Goal: Task Accomplishment & Management: Use online tool/utility

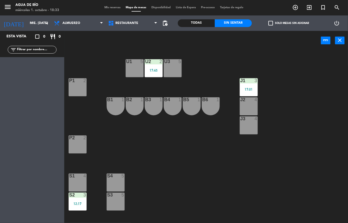
click at [78, 149] on div "P2 2" at bounding box center [78, 144] width 18 height 18
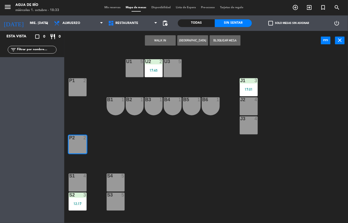
click at [143, 148] on div "U1 5 U2 2 17:45 U3 5 J1 3 17:01 P1 2 J2 4 B1 1 B2 1 B3 1 B4 1 B5 1 B6 1 J3 4 P2…" at bounding box center [208, 136] width 280 height 173
click at [153, 51] on div "U1 5 U2 2 17:45 U3 5 J1 3 17:01 P1 2 J2 4 B1 1 B2 1 B3 1 B4 1 B5 1 B6 1 J3 4 P2…" at bounding box center [208, 136] width 280 height 173
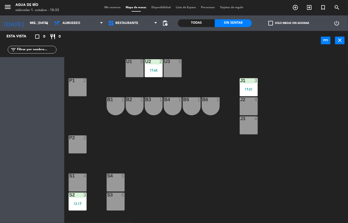
click at [159, 155] on div "U1 5 U2 2 17:45 U3 5 J1 3 17:01 P1 2 J2 4 B1 1 B2 1 B3 1 B4 1 B5 1 B6 1 J3 4 P2…" at bounding box center [208, 136] width 280 height 173
click at [81, 187] on div "S1 4" at bounding box center [78, 182] width 18 height 18
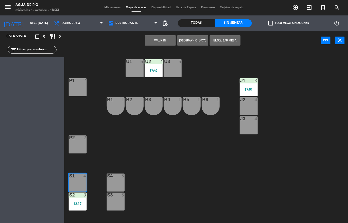
click at [159, 37] on button "WALK IN" at bounding box center [160, 40] width 31 height 10
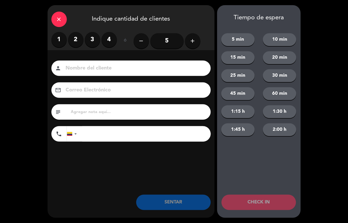
click at [61, 42] on label "1" at bounding box center [58, 39] width 15 height 15
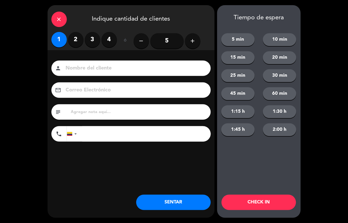
click at [161, 205] on button "SENTAR" at bounding box center [173, 201] width 75 height 15
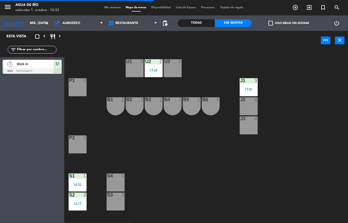
click at [250, 81] on div at bounding box center [249, 80] width 8 height 5
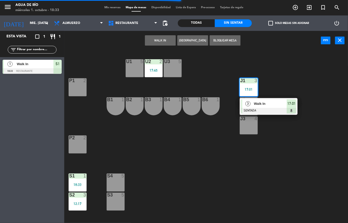
click at [270, 105] on span "Walk In" at bounding box center [270, 103] width 33 height 5
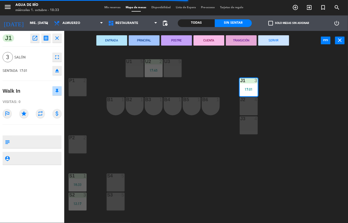
click at [276, 41] on button "SERVIR" at bounding box center [274, 40] width 31 height 10
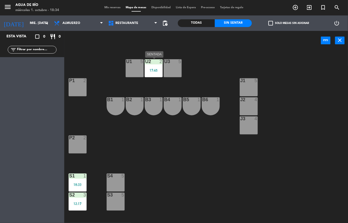
click at [157, 67] on div "U2 2 17:45" at bounding box center [154, 68] width 18 height 18
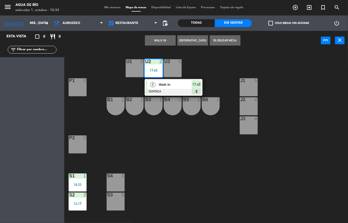
click at [178, 88] on div "Walk In" at bounding box center [174, 84] width 33 height 8
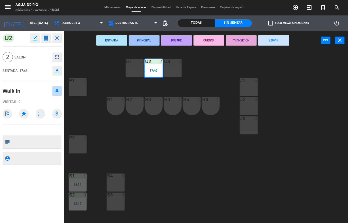
click at [278, 43] on button "SERVIR" at bounding box center [274, 40] width 31 height 10
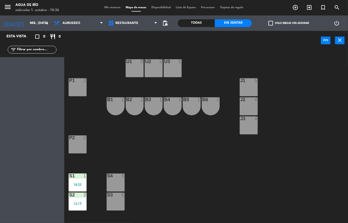
click at [81, 203] on div "12:17" at bounding box center [78, 204] width 18 height 4
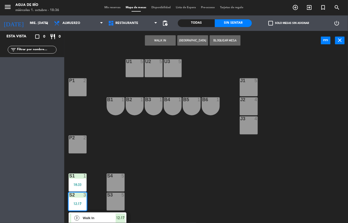
click at [101, 216] on span "Walk In" at bounding box center [99, 217] width 33 height 5
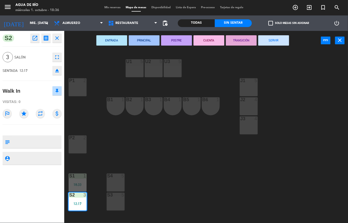
click at [276, 51] on div "U1 5 U2 5 U3 5 J1 5 P1 2 J2 4 B1 1 B2 1 B3 1 B4 1 B5 1 B6 1 J3 4 P2 2 S1 1 18:3…" at bounding box center [208, 136] width 280 height 173
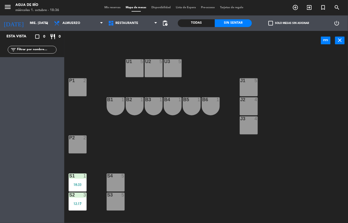
click at [76, 202] on div "12:17" at bounding box center [78, 204] width 18 height 4
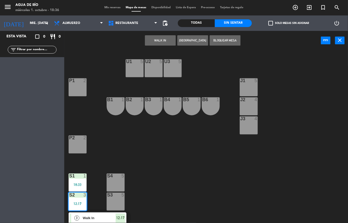
click at [99, 217] on span "Walk In" at bounding box center [99, 217] width 33 height 5
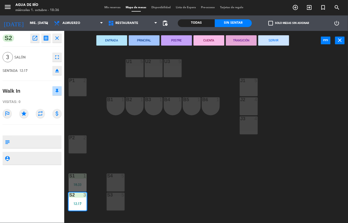
click at [274, 40] on button "SERVIR" at bounding box center [274, 40] width 31 height 10
